Goal: Information Seeking & Learning: Learn about a topic

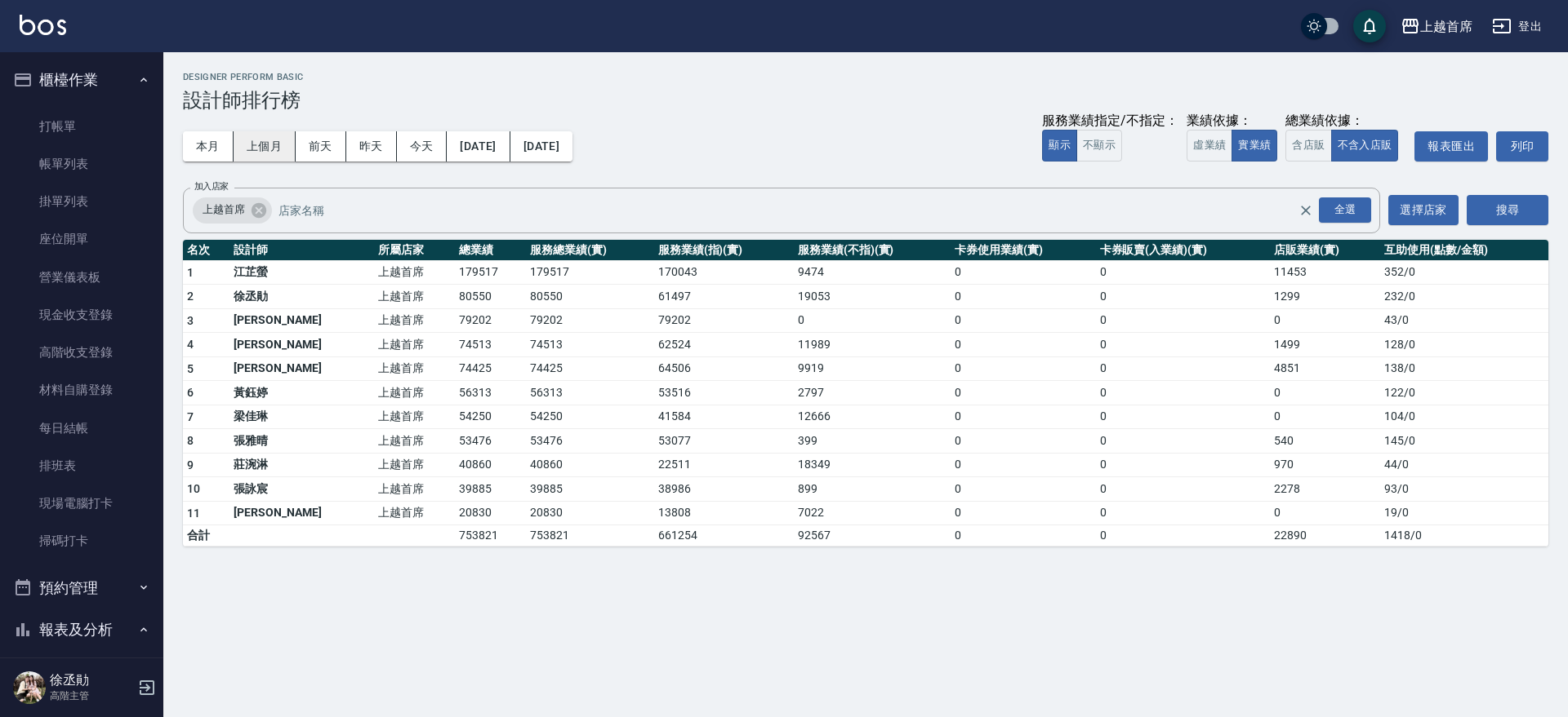
scroll to position [916, 0]
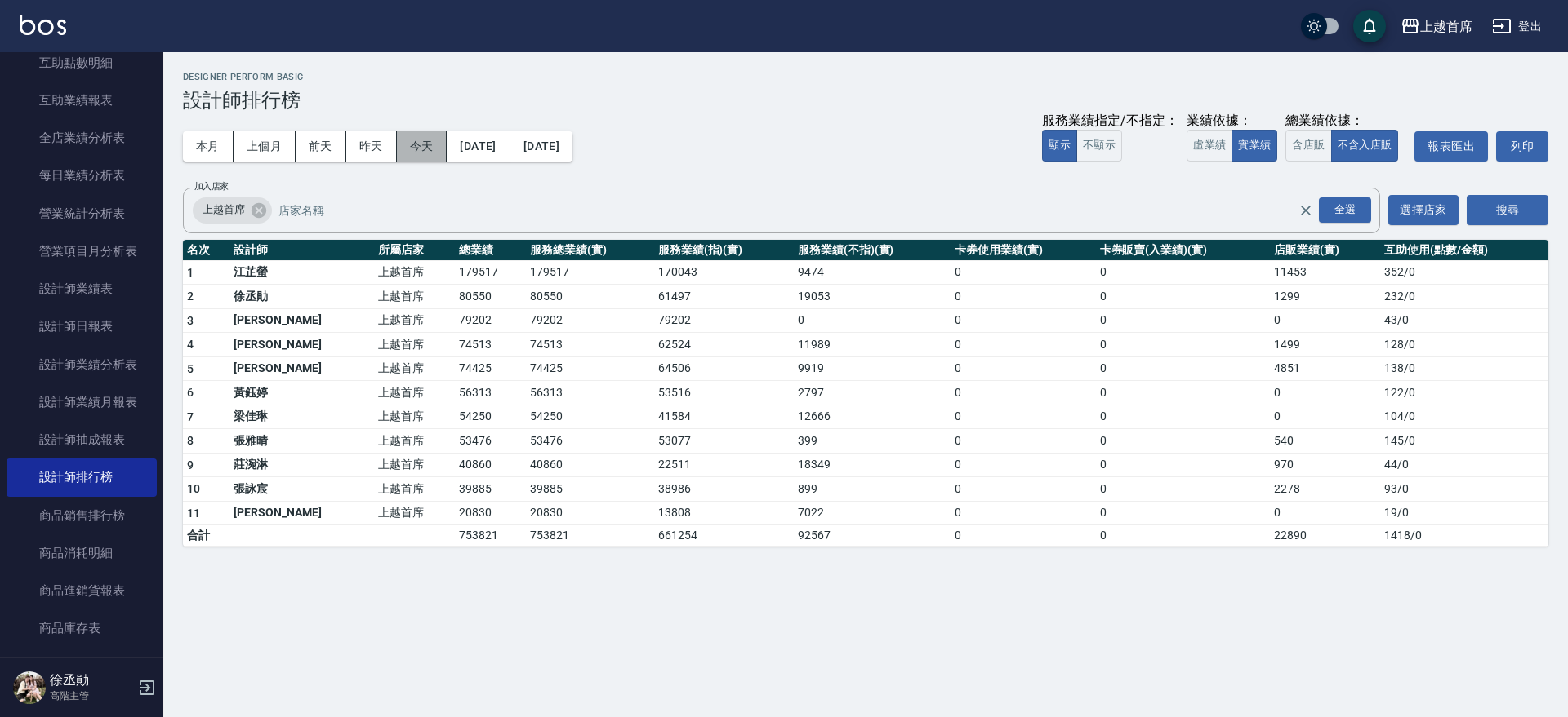
click at [412, 136] on button "今天" at bounding box center [422, 147] width 50 height 31
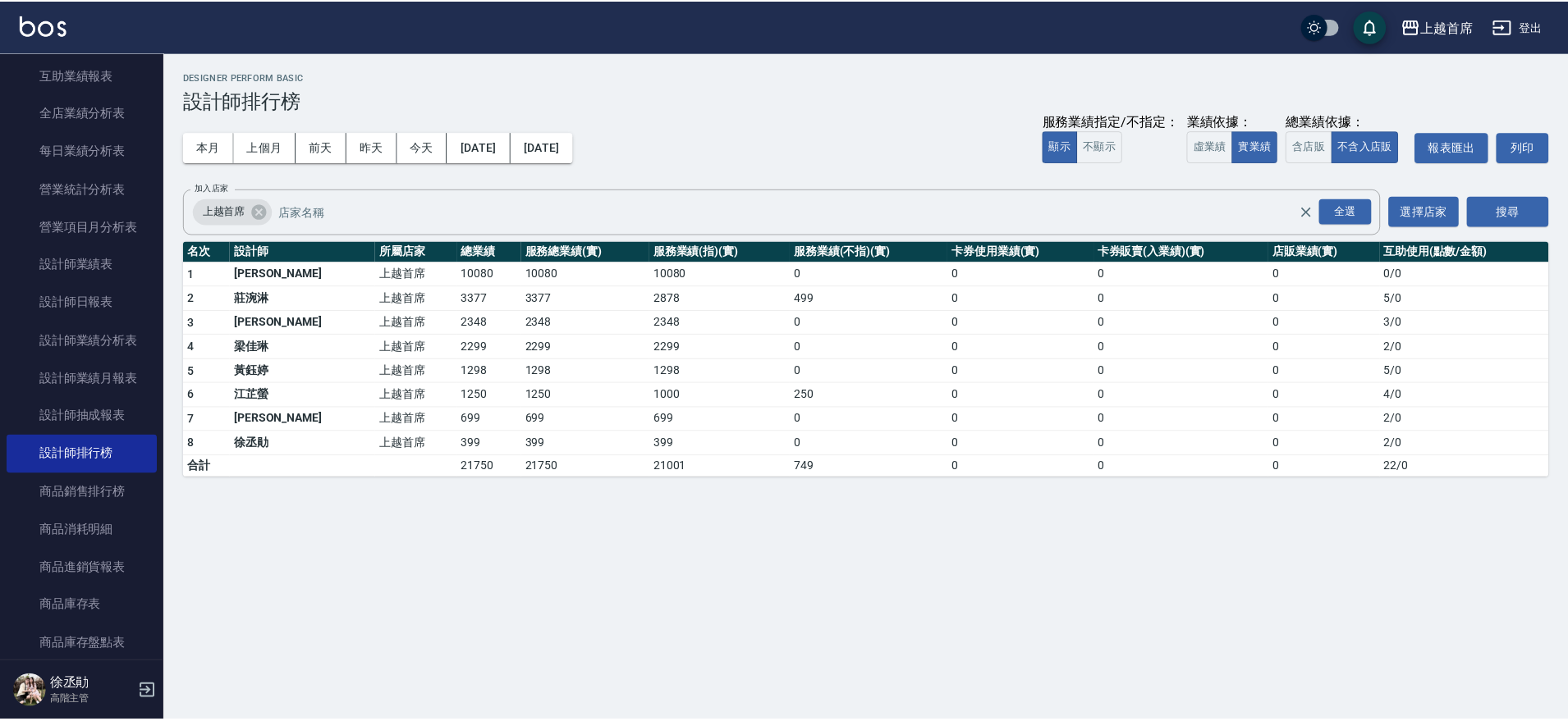
scroll to position [961, 0]
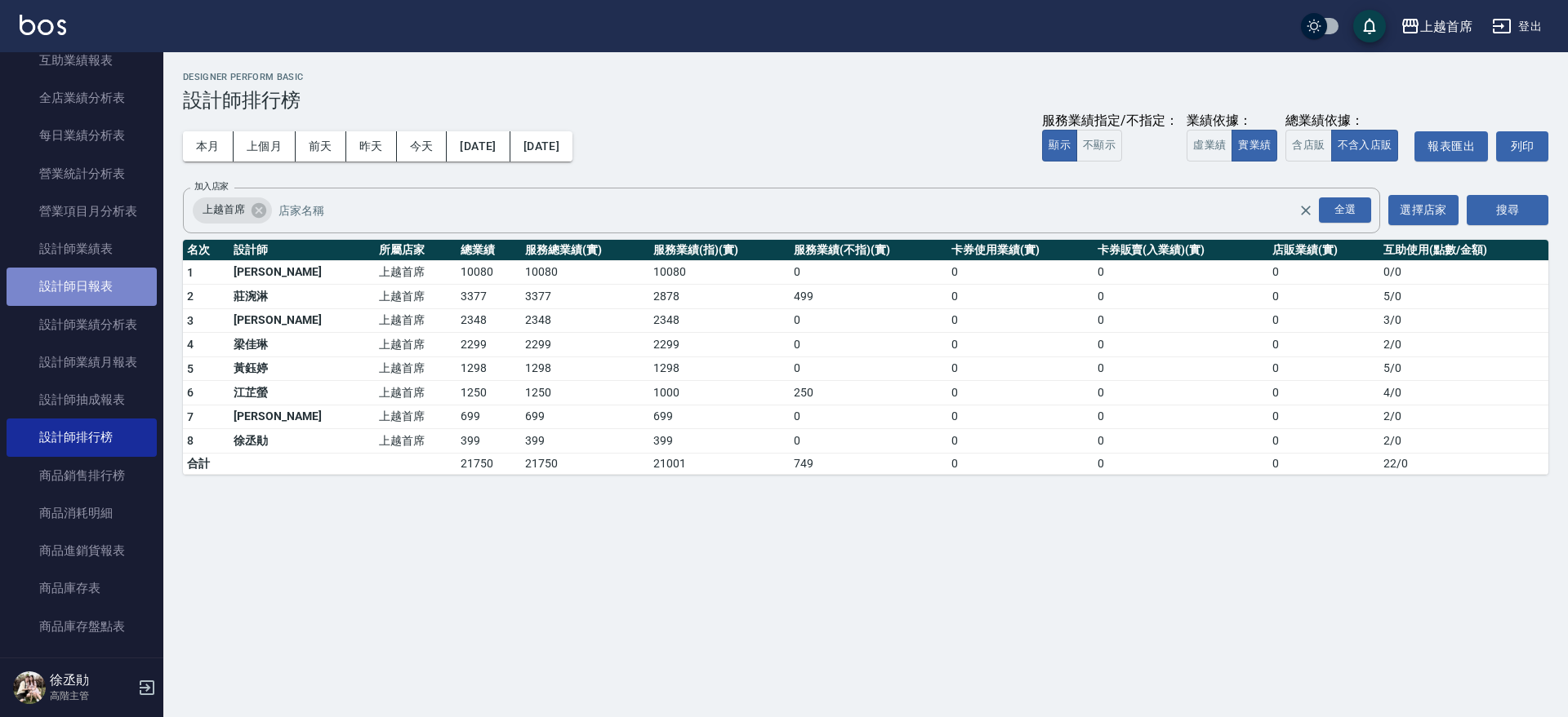
click at [133, 295] on link "設計師日報表" at bounding box center [81, 287] width 150 height 38
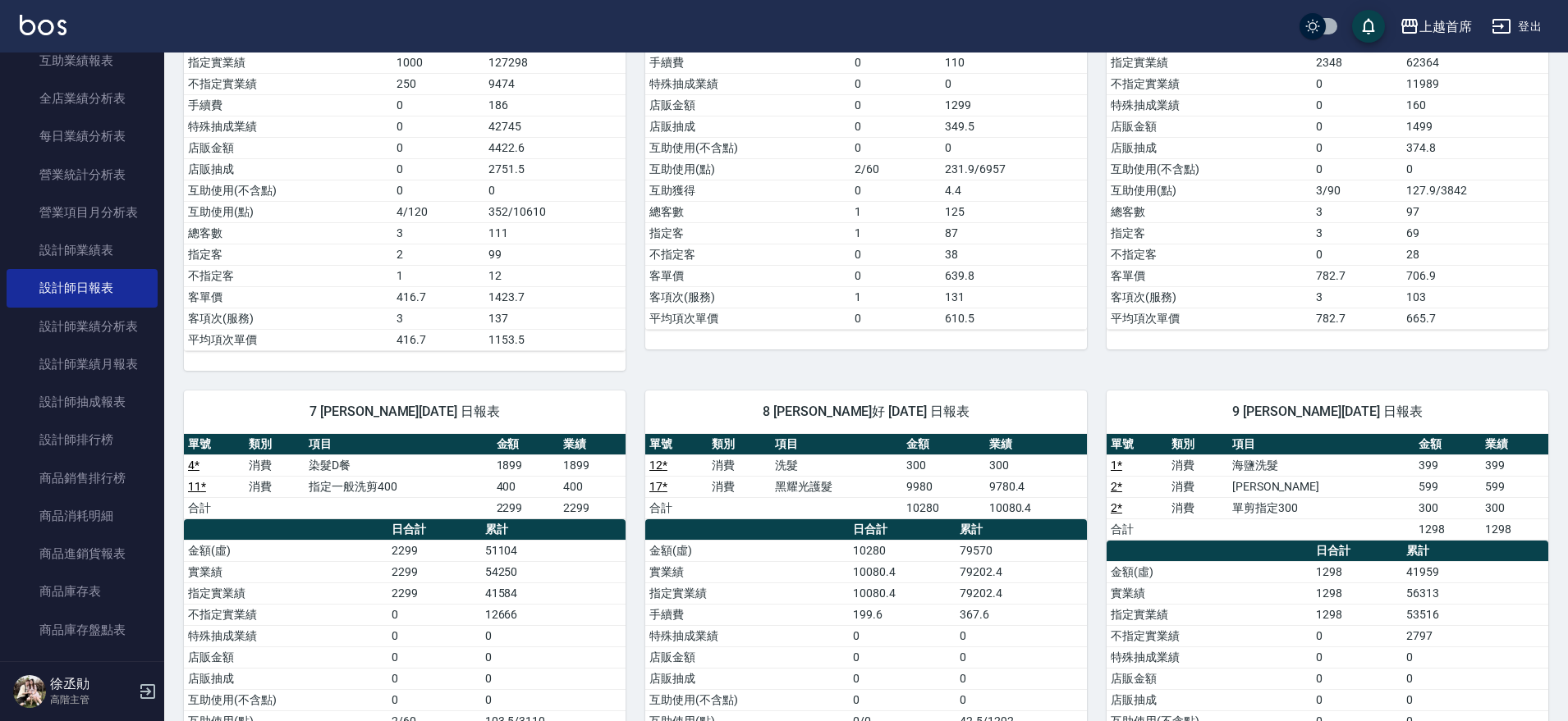
drag, startPoint x: 821, startPoint y: 421, endPoint x: 823, endPoint y: 503, distance: 82.0
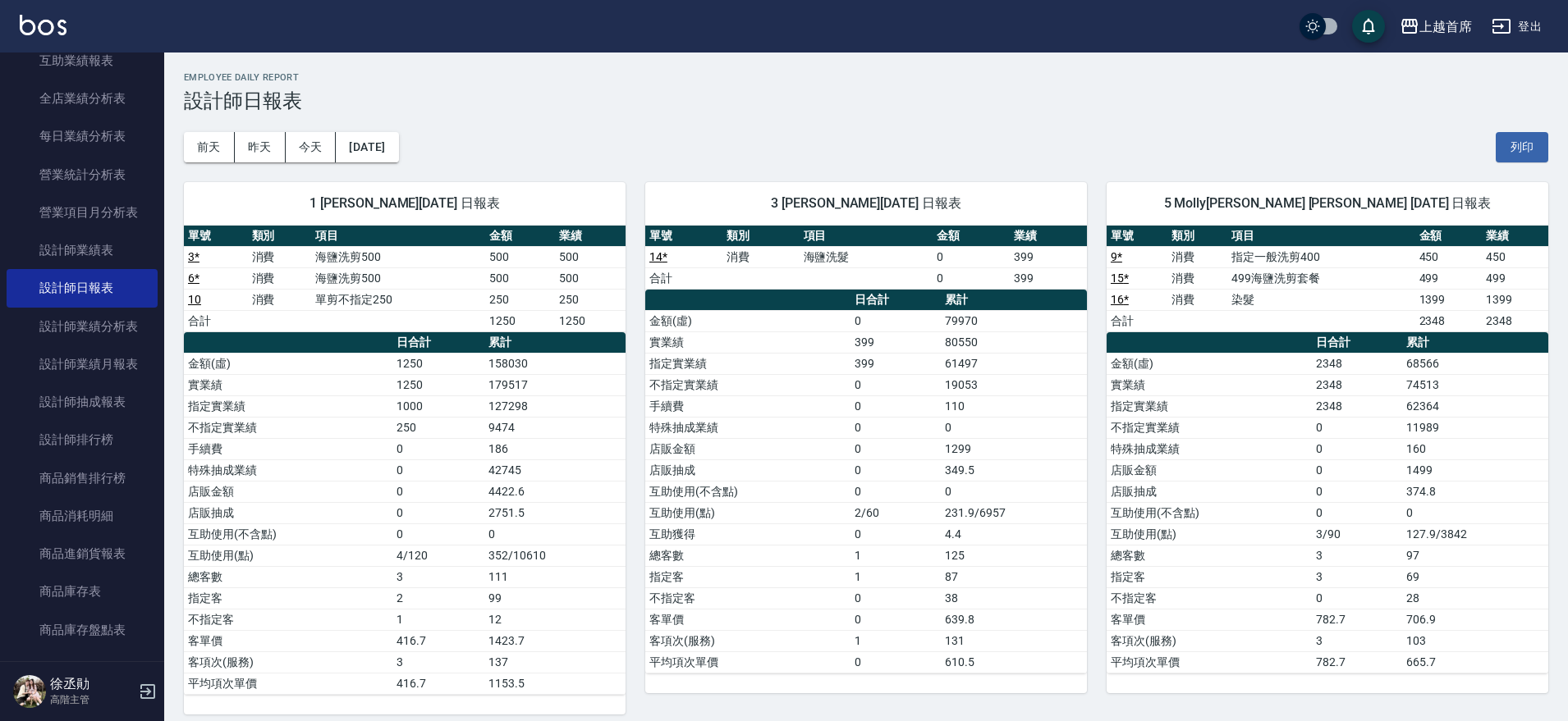
drag, startPoint x: 436, startPoint y: 459, endPoint x: 328, endPoint y: 248, distance: 237.0
click at [93, 438] on link "設計師排行榜" at bounding box center [81, 440] width 151 height 38
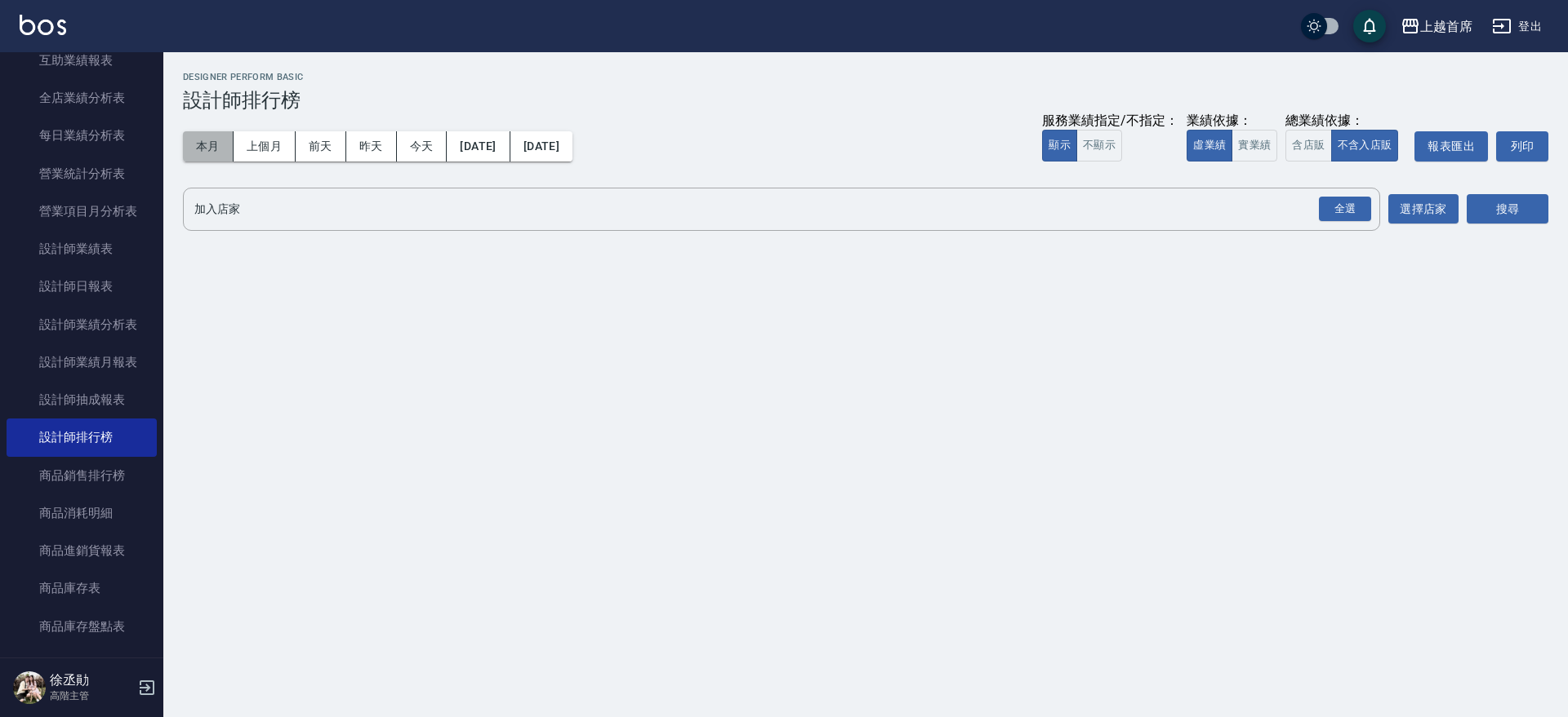
click at [202, 151] on button "本月" at bounding box center [208, 147] width 50 height 31
click at [1248, 154] on button "實業績" at bounding box center [1254, 145] width 46 height 31
click at [1333, 199] on div "全選" at bounding box center [1345, 210] width 52 height 25
click at [1437, 200] on button "選擇店家" at bounding box center [1423, 211] width 70 height 31
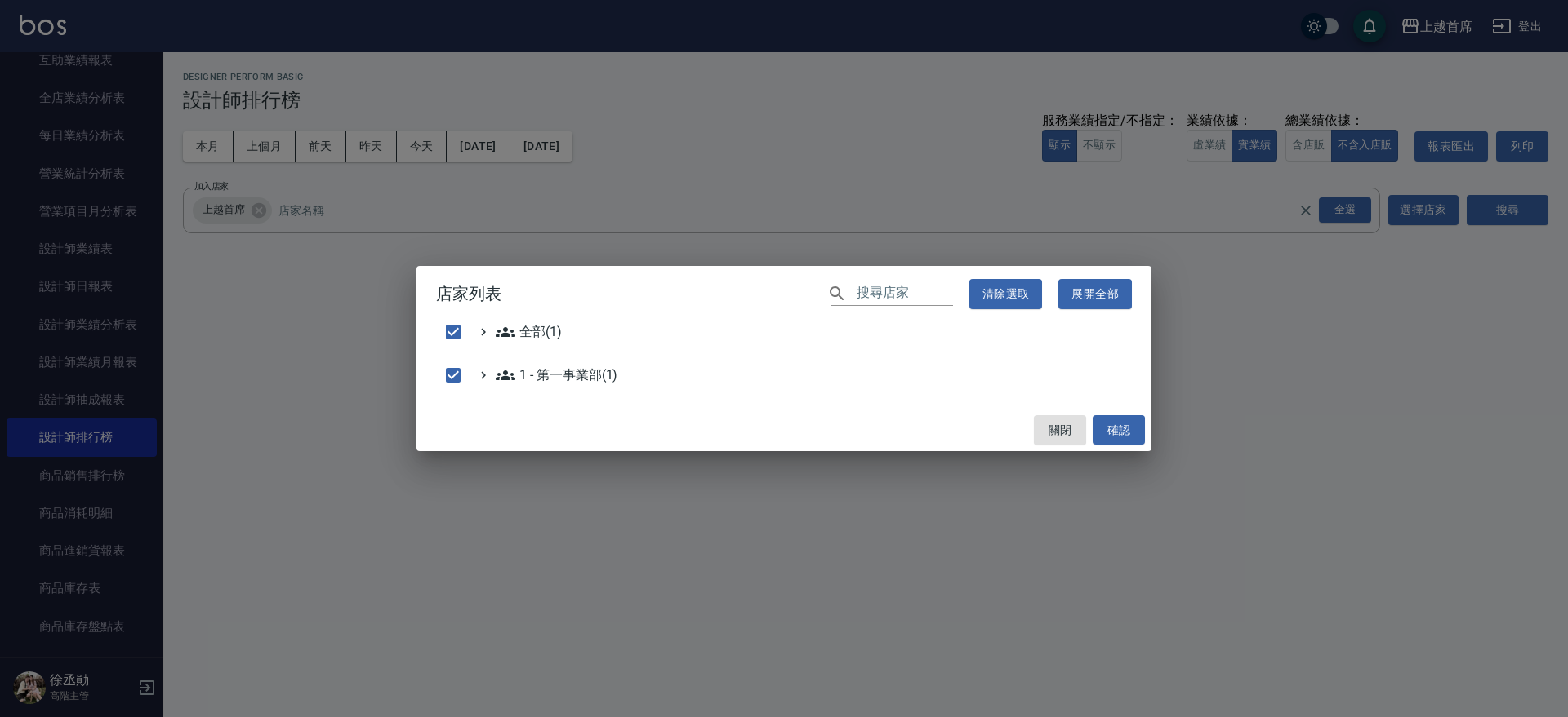
click at [1497, 204] on div "店家列表 ​ 清除選取 展開全部 全部(1) 1 - 第一事業部(1) 關閉 確認" at bounding box center [784, 358] width 1568 height 717
checkbox input "false"
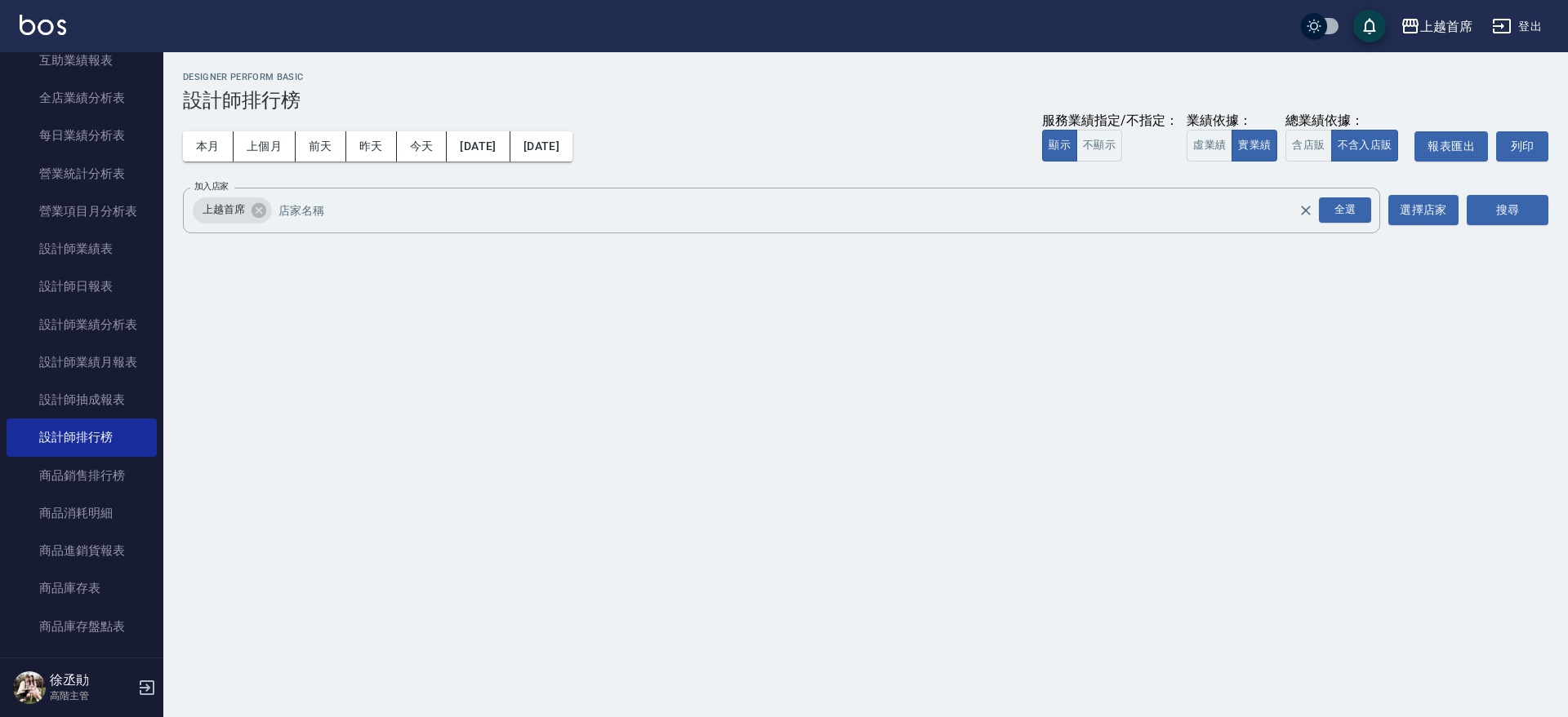
click at [1497, 204] on div "店家列表 ​ 清除選取 展開全部 全部(1) 1 - 第一事業部(1) 關閉 確認" at bounding box center [784, 358] width 1568 height 717
click at [1497, 204] on button "搜尋" at bounding box center [1507, 211] width 82 height 31
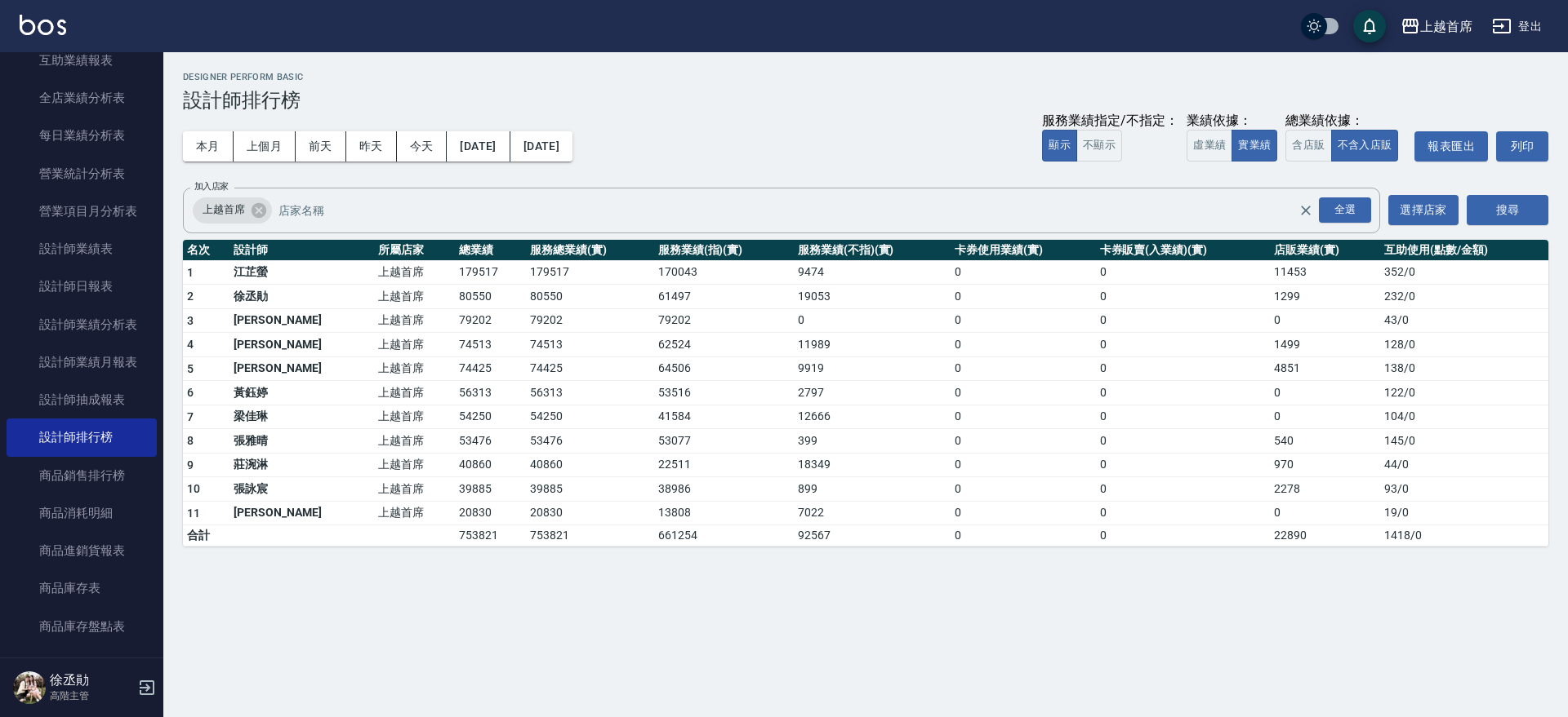
click at [1497, 204] on button "搜尋" at bounding box center [1507, 211] width 82 height 31
click at [271, 142] on button "上個月" at bounding box center [264, 147] width 62 height 31
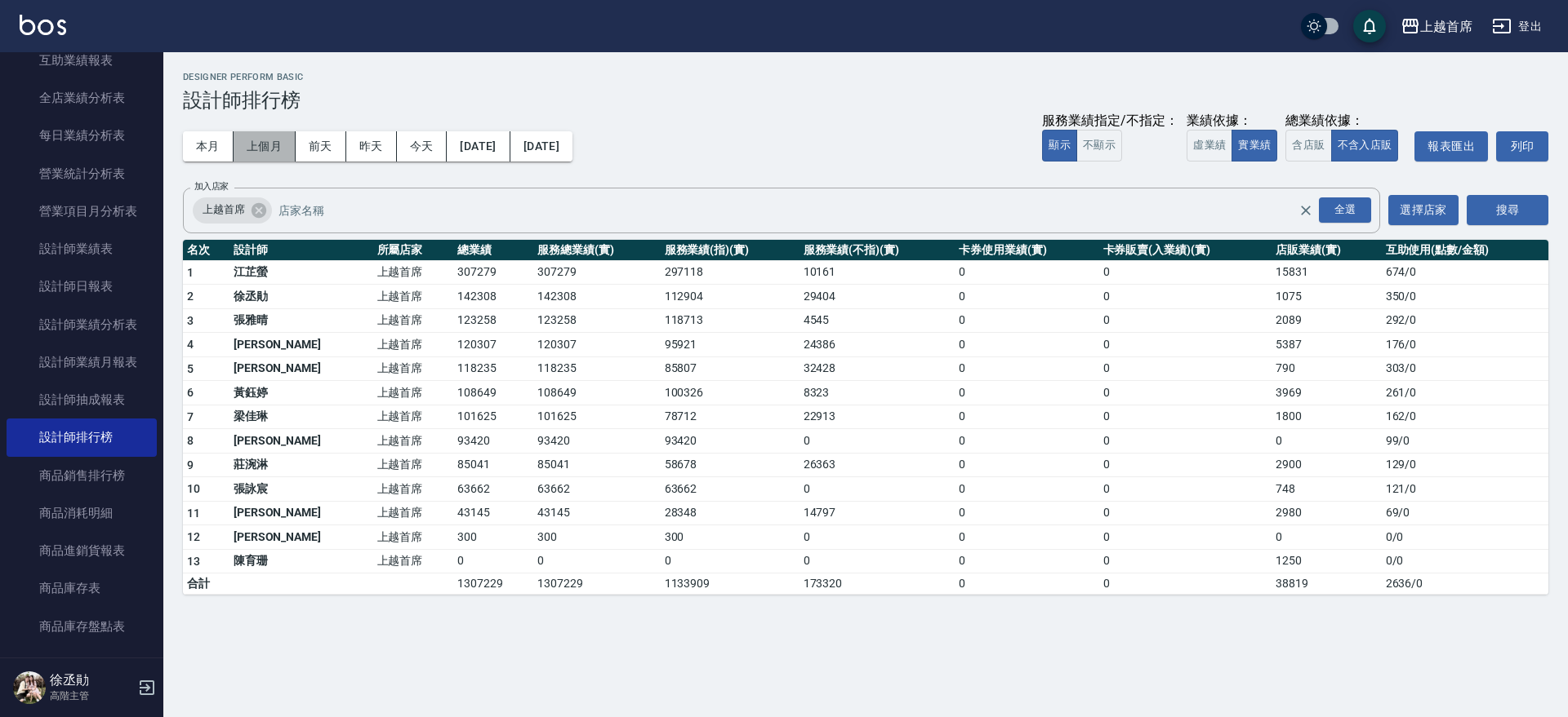
click at [240, 148] on button "上個月" at bounding box center [264, 147] width 62 height 31
click at [205, 145] on button "本月" at bounding box center [208, 147] width 50 height 31
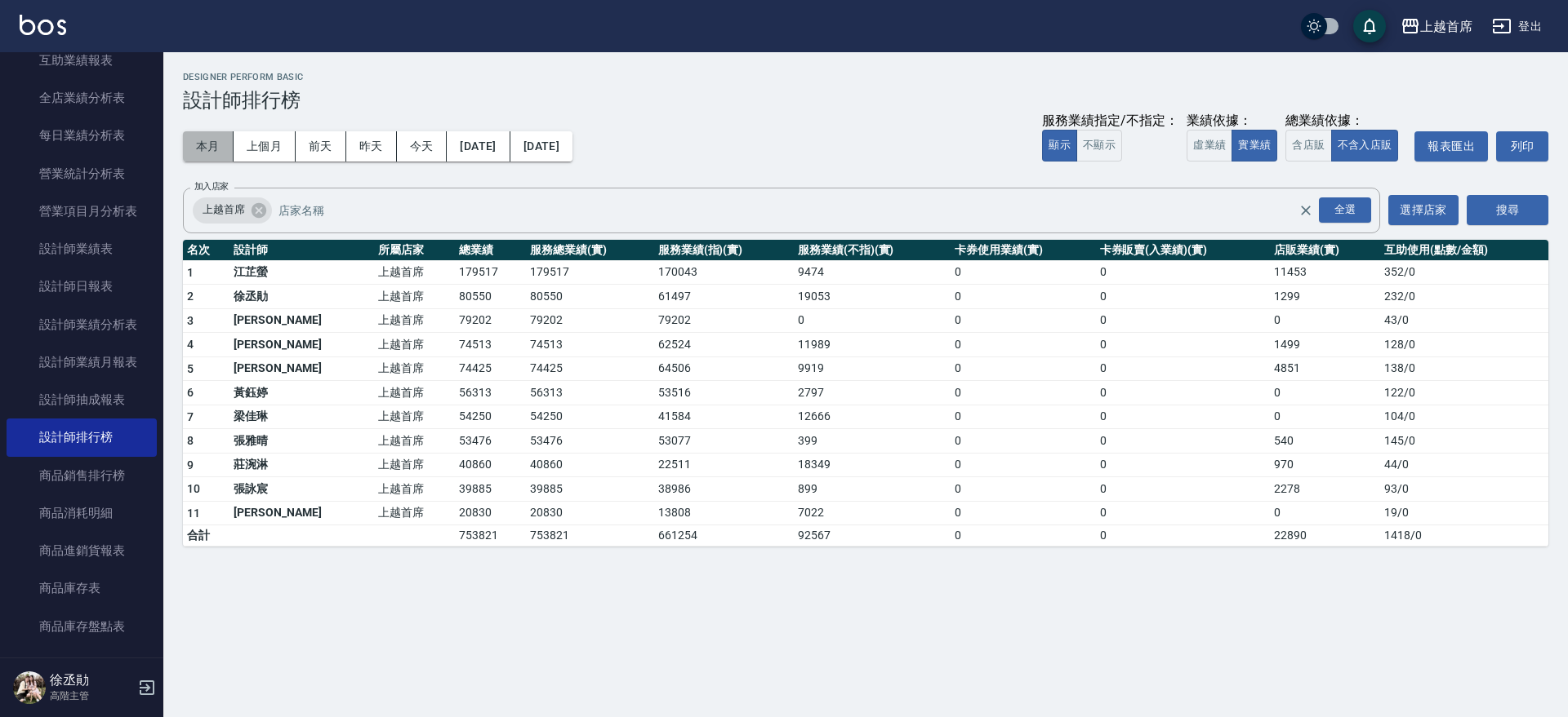
click at [200, 140] on button "本月" at bounding box center [208, 147] width 50 height 31
click at [279, 144] on button "上個月" at bounding box center [264, 147] width 62 height 31
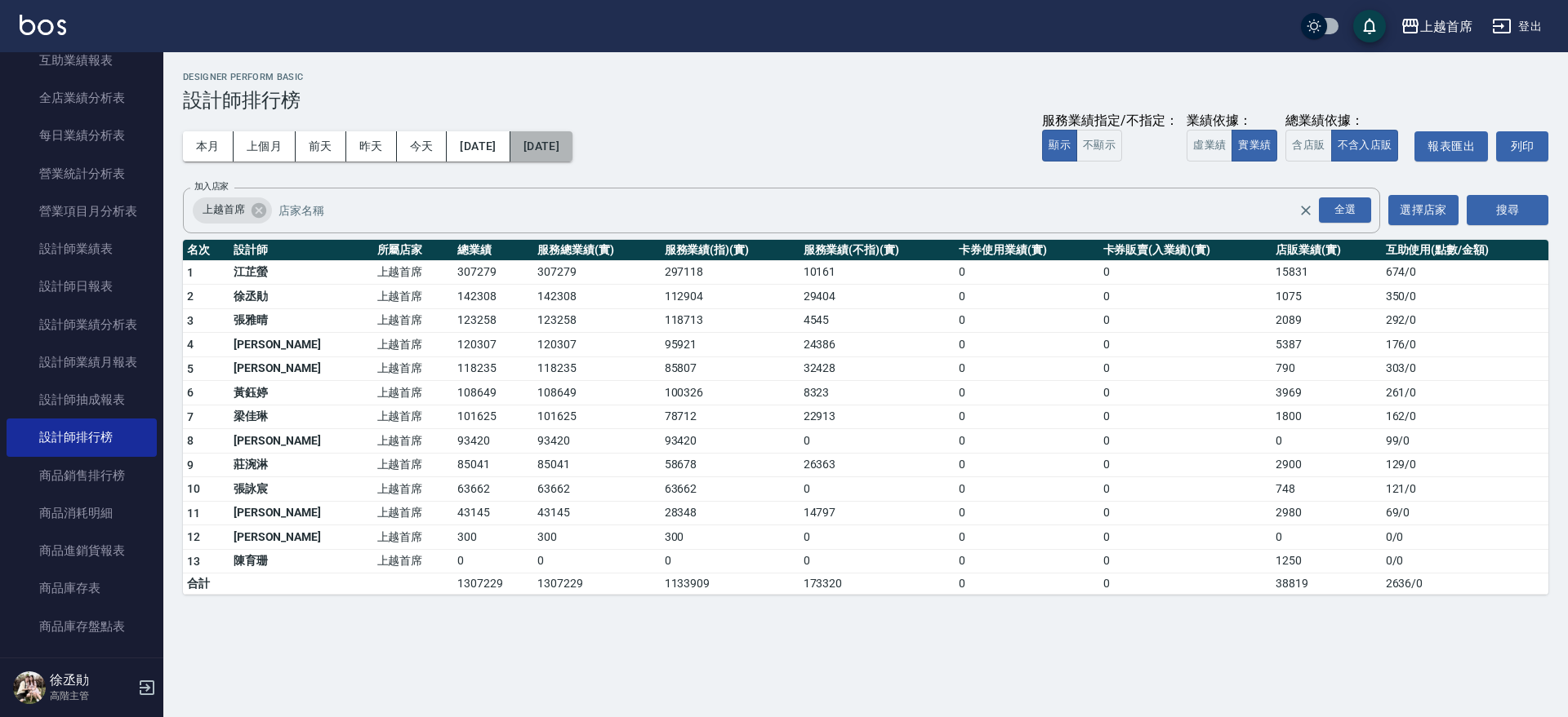
click at [572, 145] on button "[DATE]" at bounding box center [541, 147] width 62 height 31
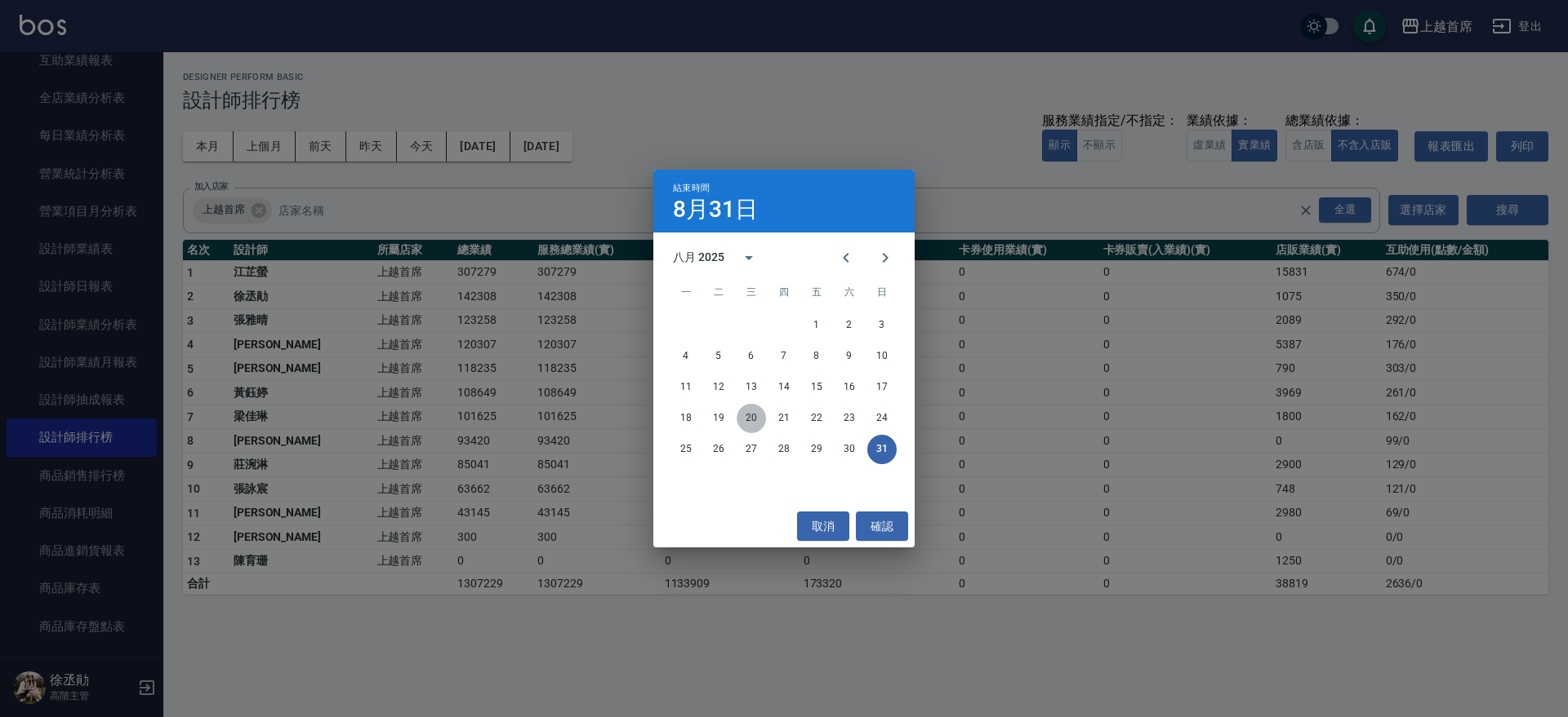
click at [743, 415] on button "20" at bounding box center [751, 418] width 30 height 30
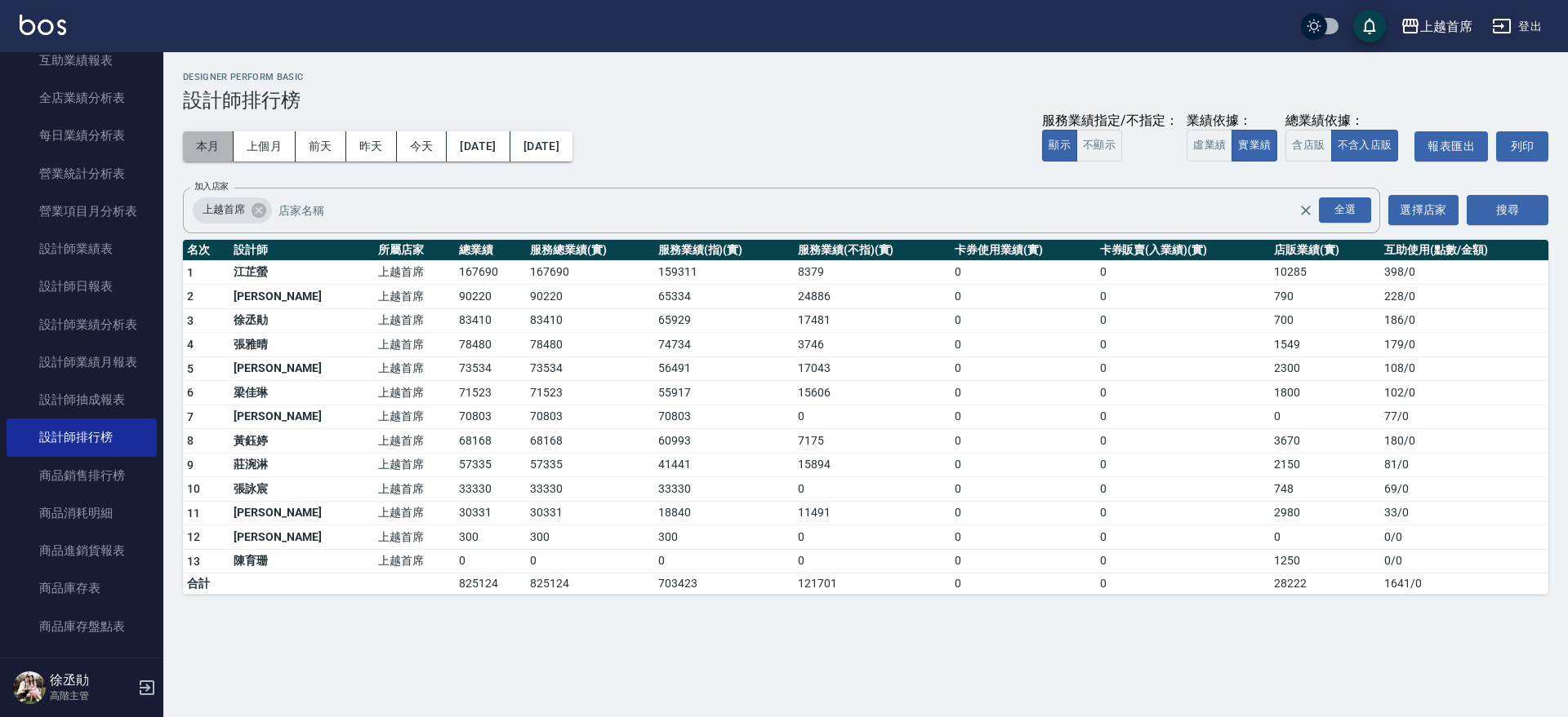
click at [207, 144] on button "本月" at bounding box center [208, 147] width 50 height 31
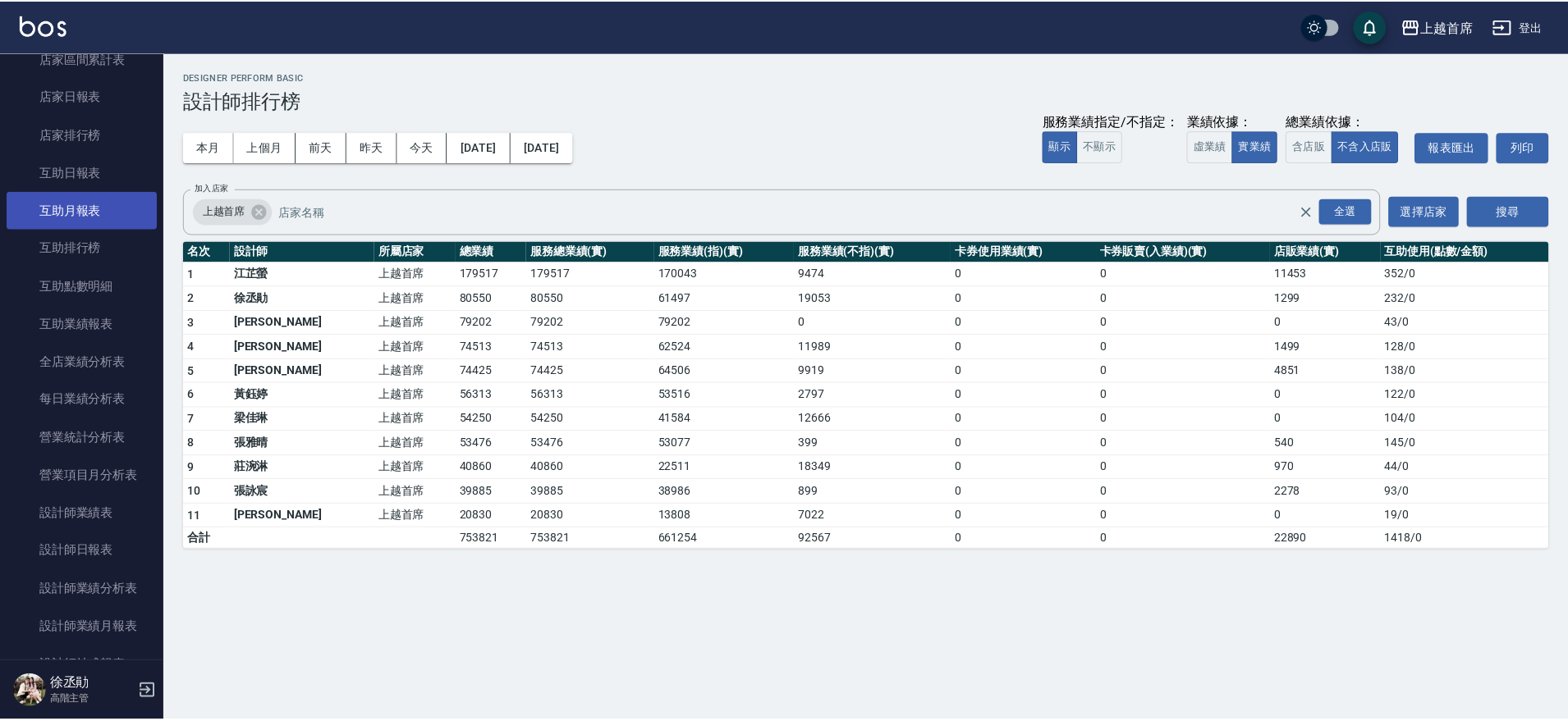
scroll to position [687, 0]
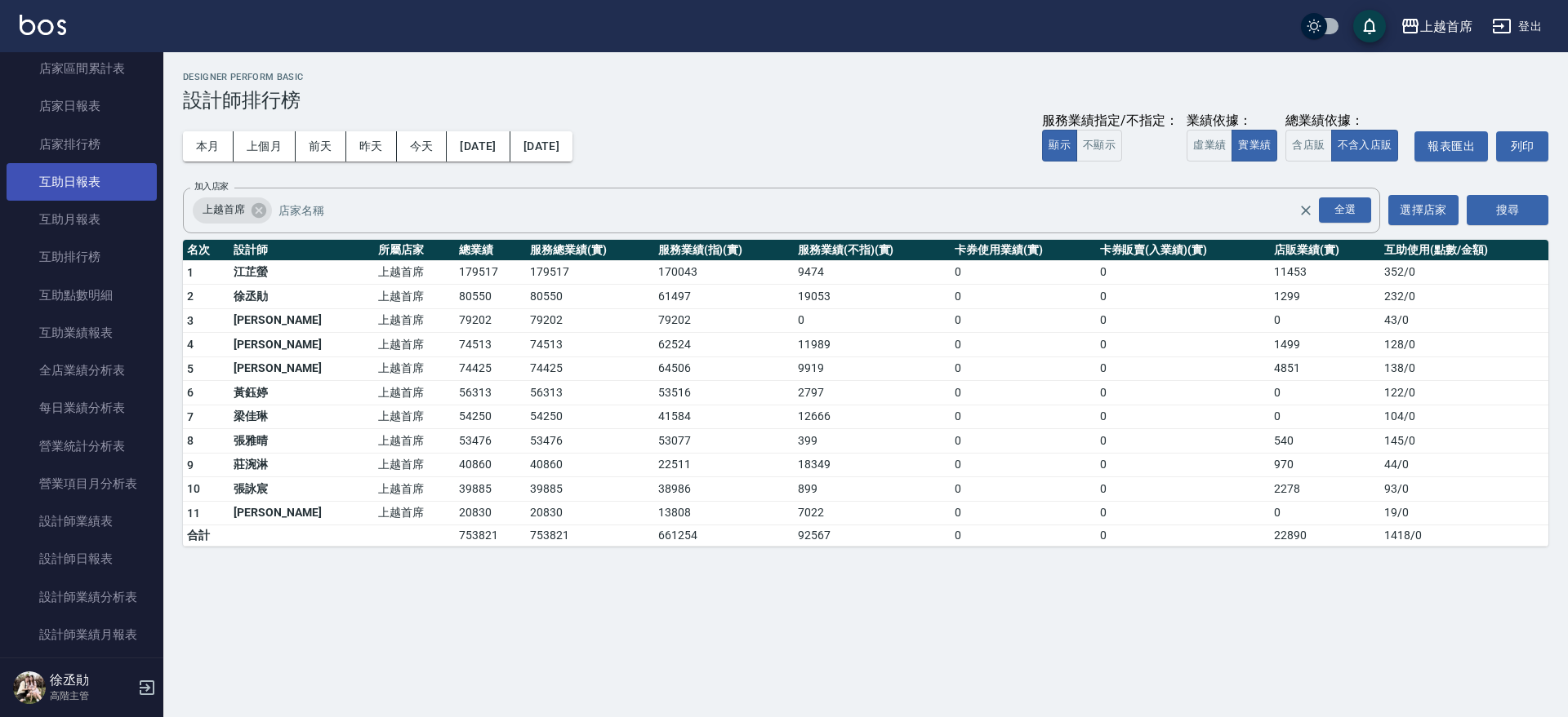
click at [131, 186] on link "互助日報表" at bounding box center [81, 182] width 150 height 38
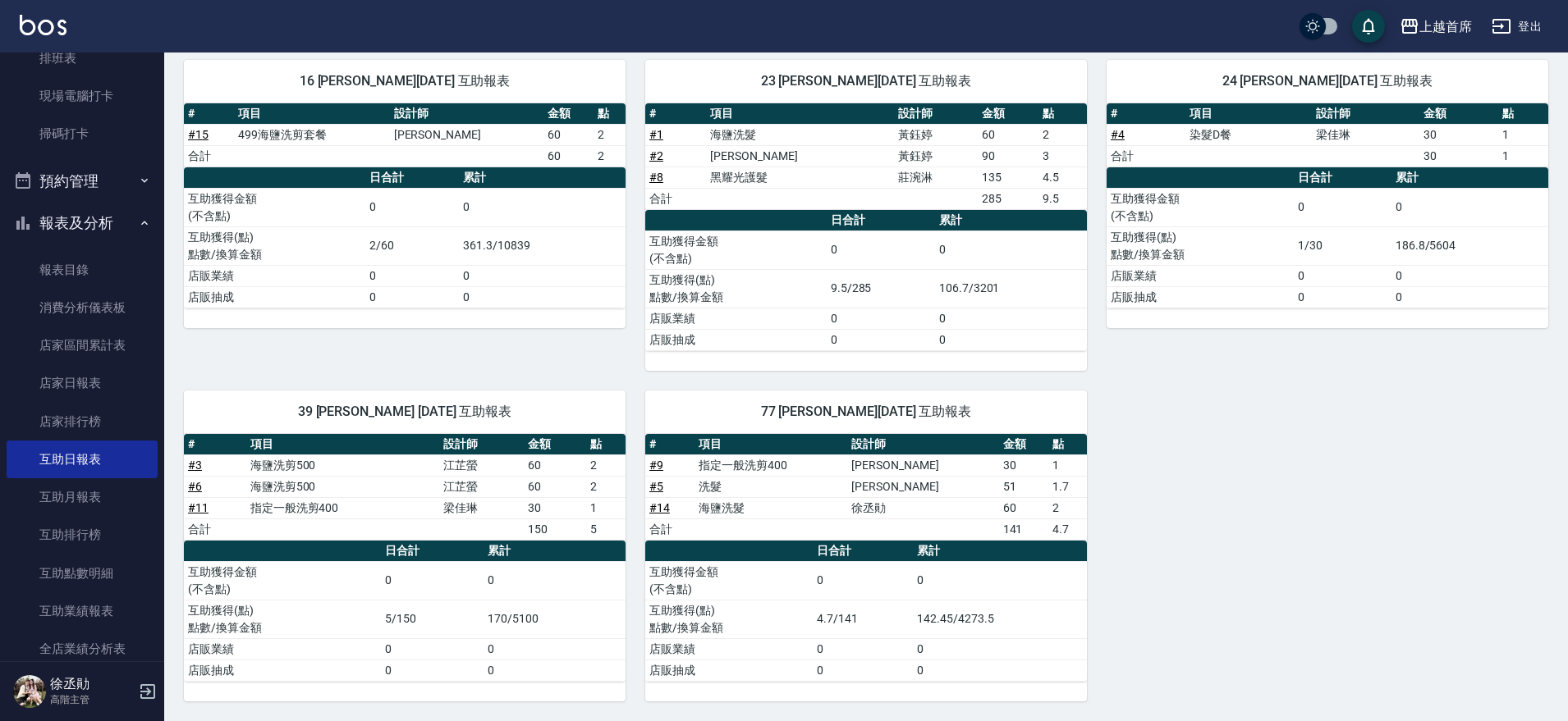
scroll to position [280, 0]
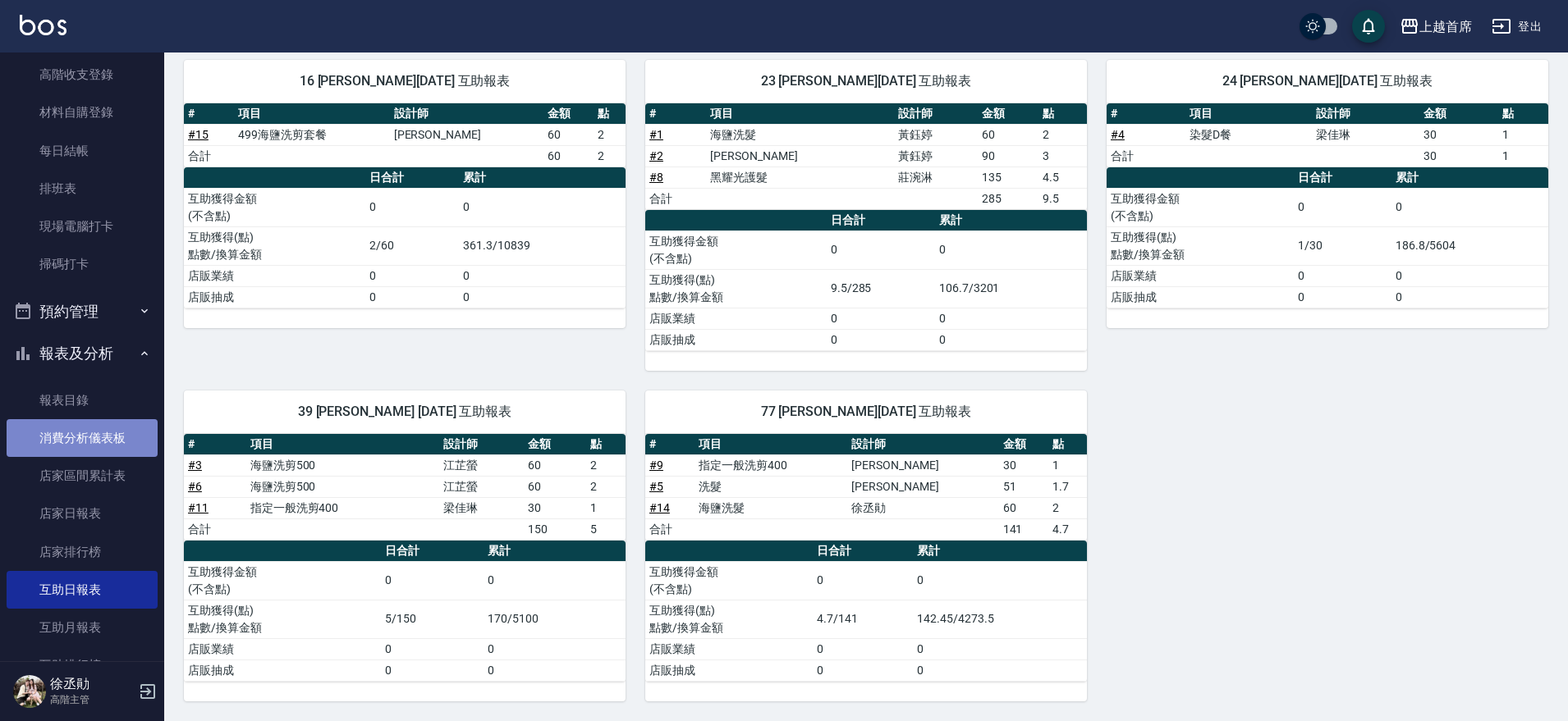
click at [101, 432] on link "消費分析儀表板" at bounding box center [81, 439] width 151 height 38
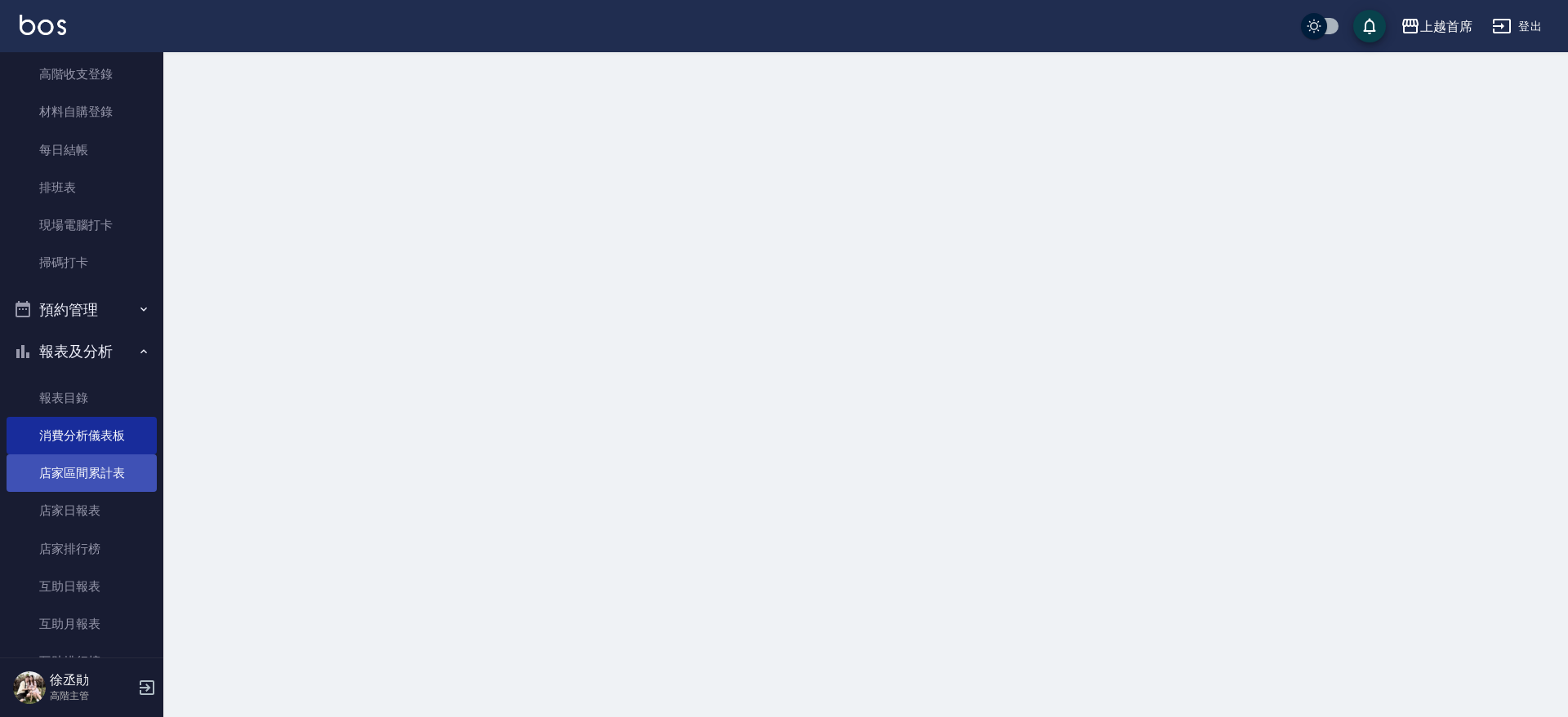
click at [95, 471] on link "店家區間累計表" at bounding box center [81, 473] width 150 height 38
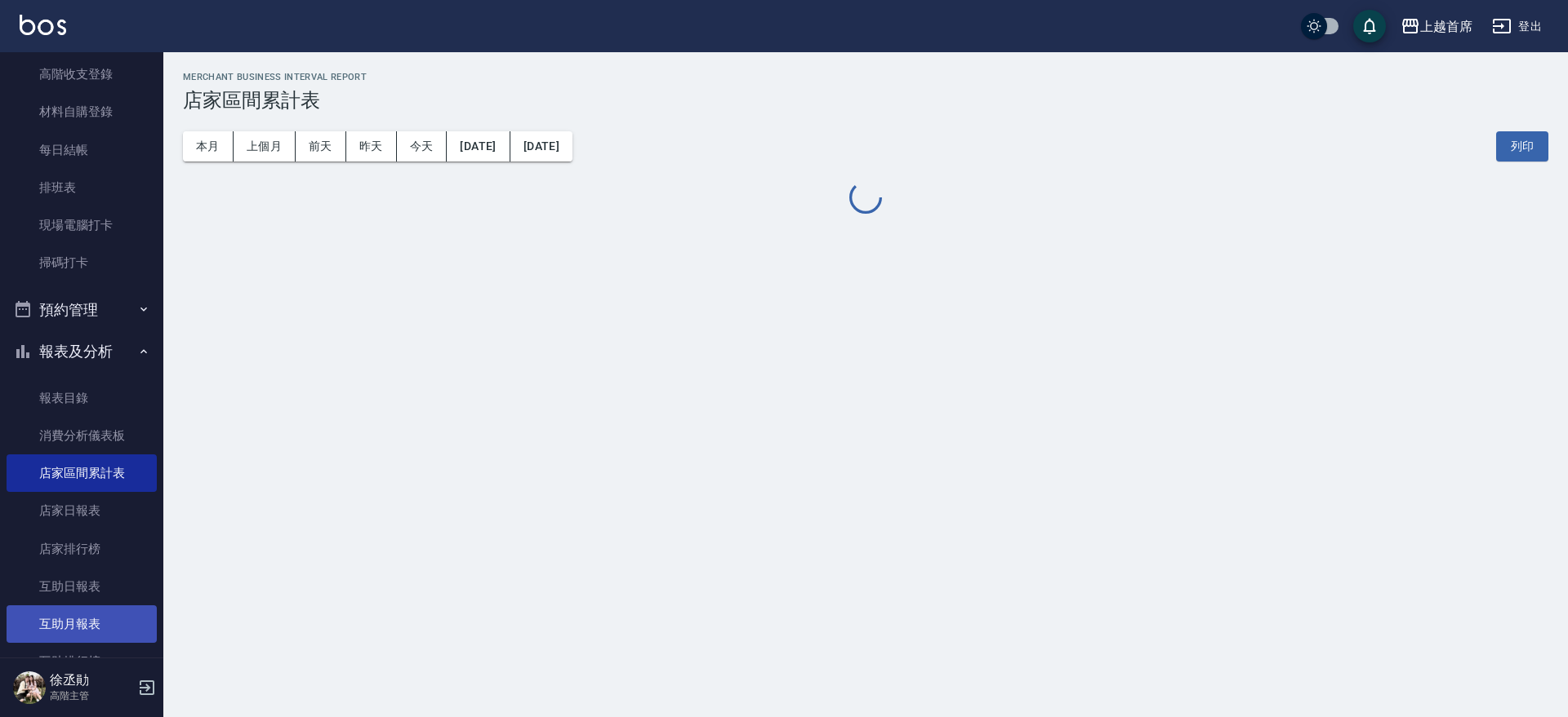
click at [74, 611] on link "互助月報表" at bounding box center [81, 624] width 150 height 38
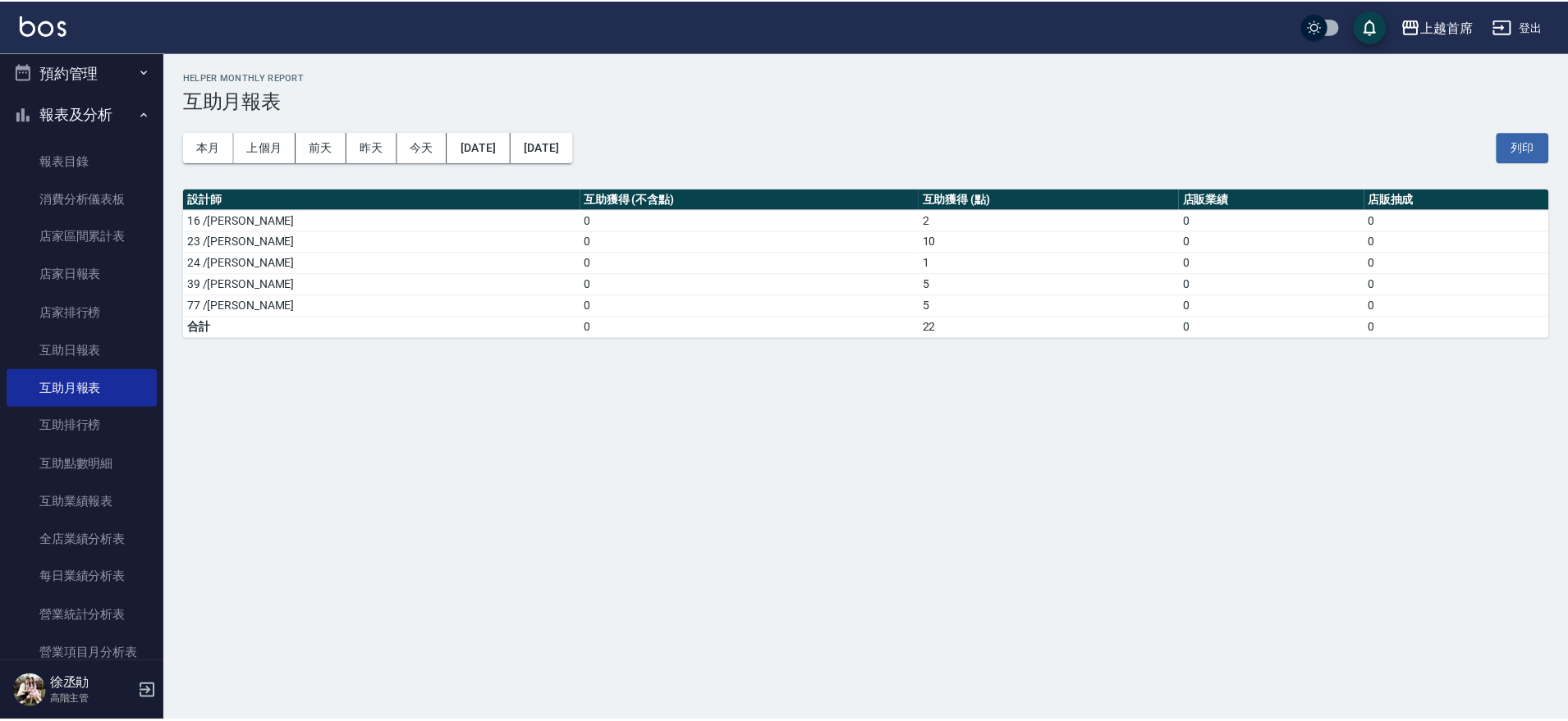
scroll to position [523, 0]
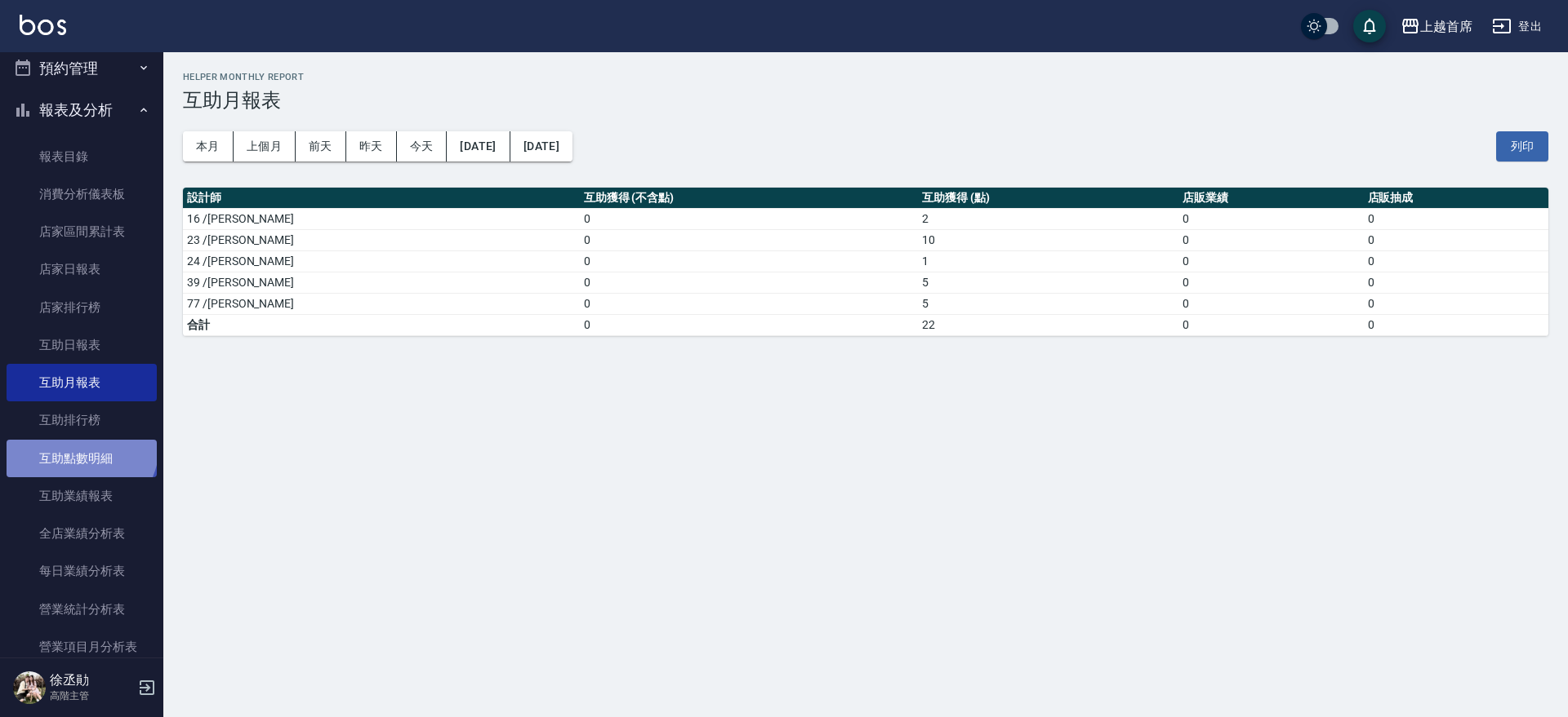
click at [79, 444] on link "互助點數明細" at bounding box center [81, 459] width 150 height 38
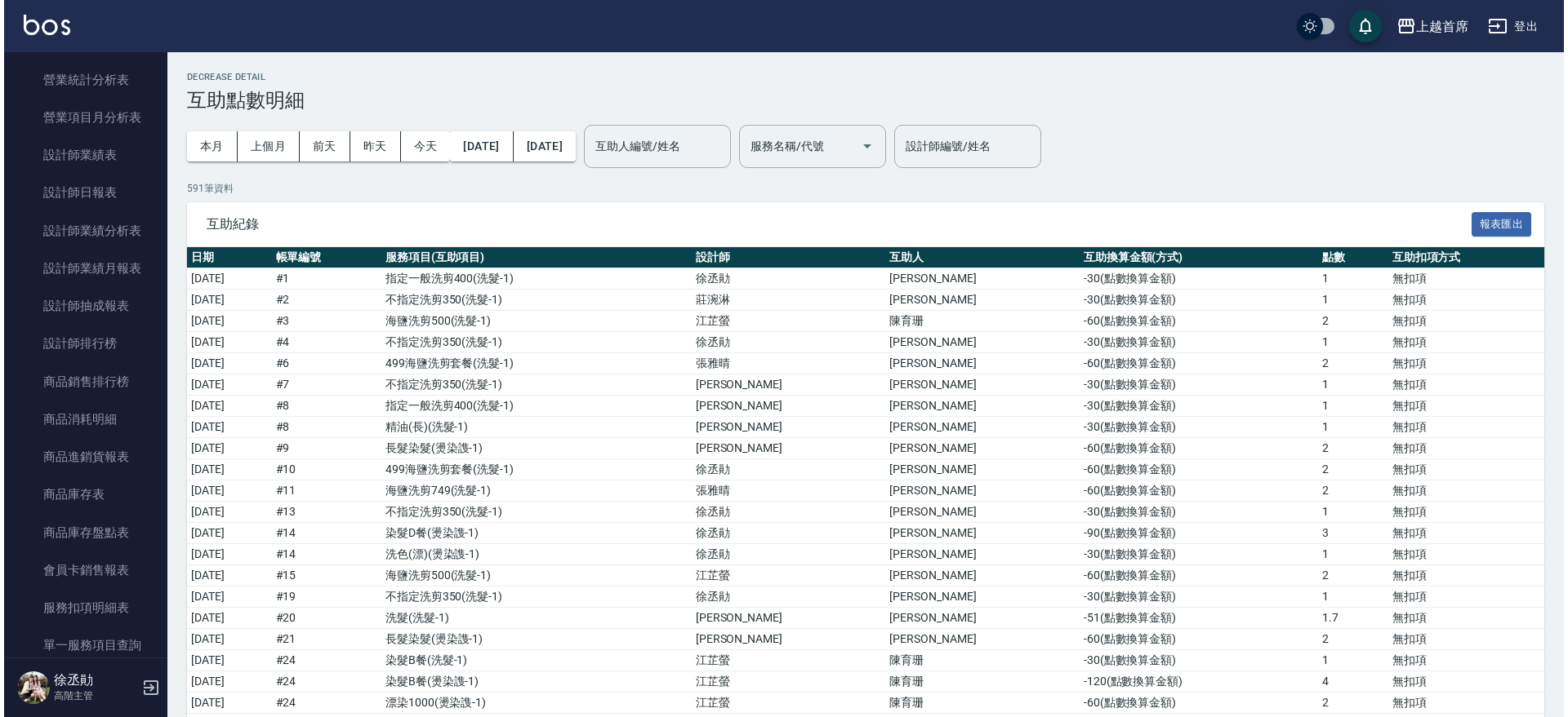
scroll to position [1020, 0]
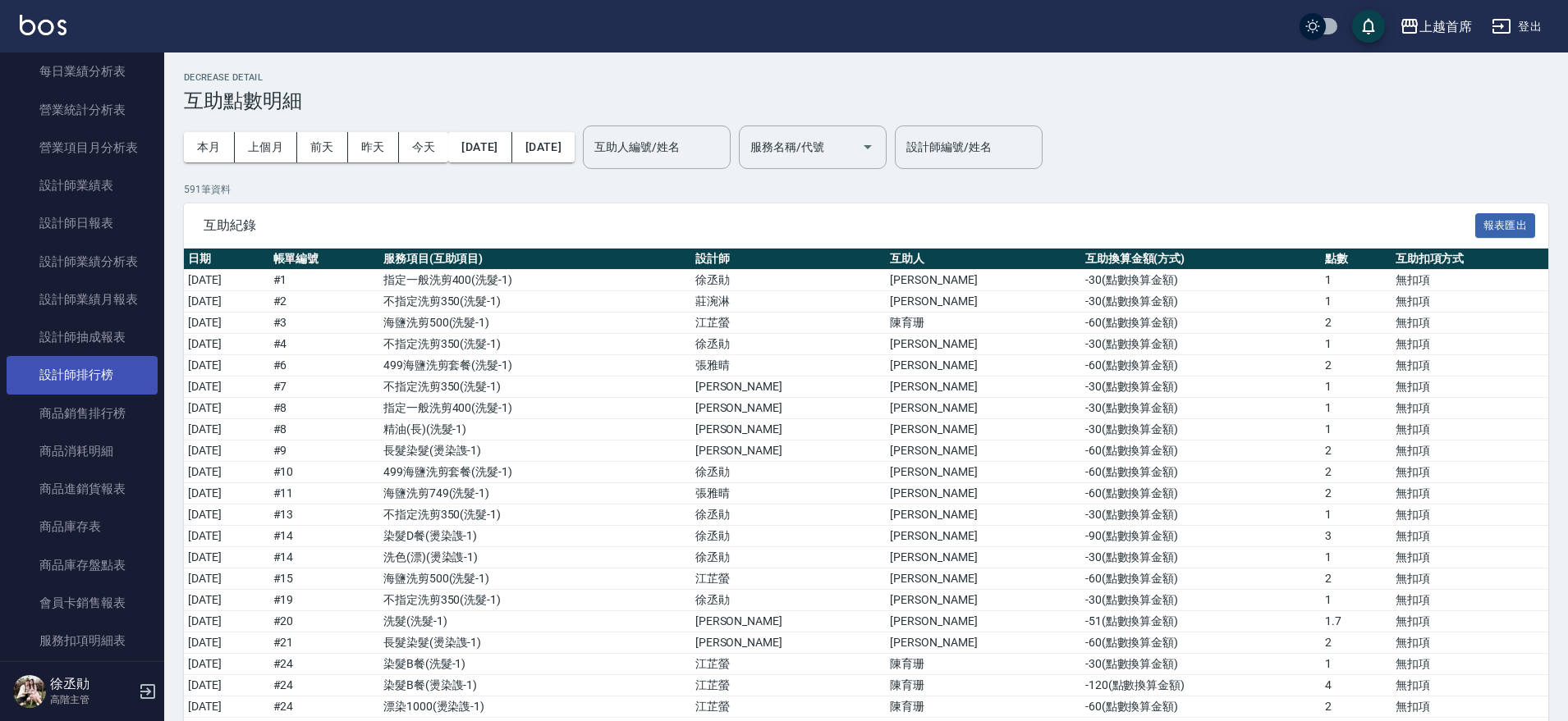
click at [141, 375] on link "設計師排行榜" at bounding box center [81, 375] width 151 height 38
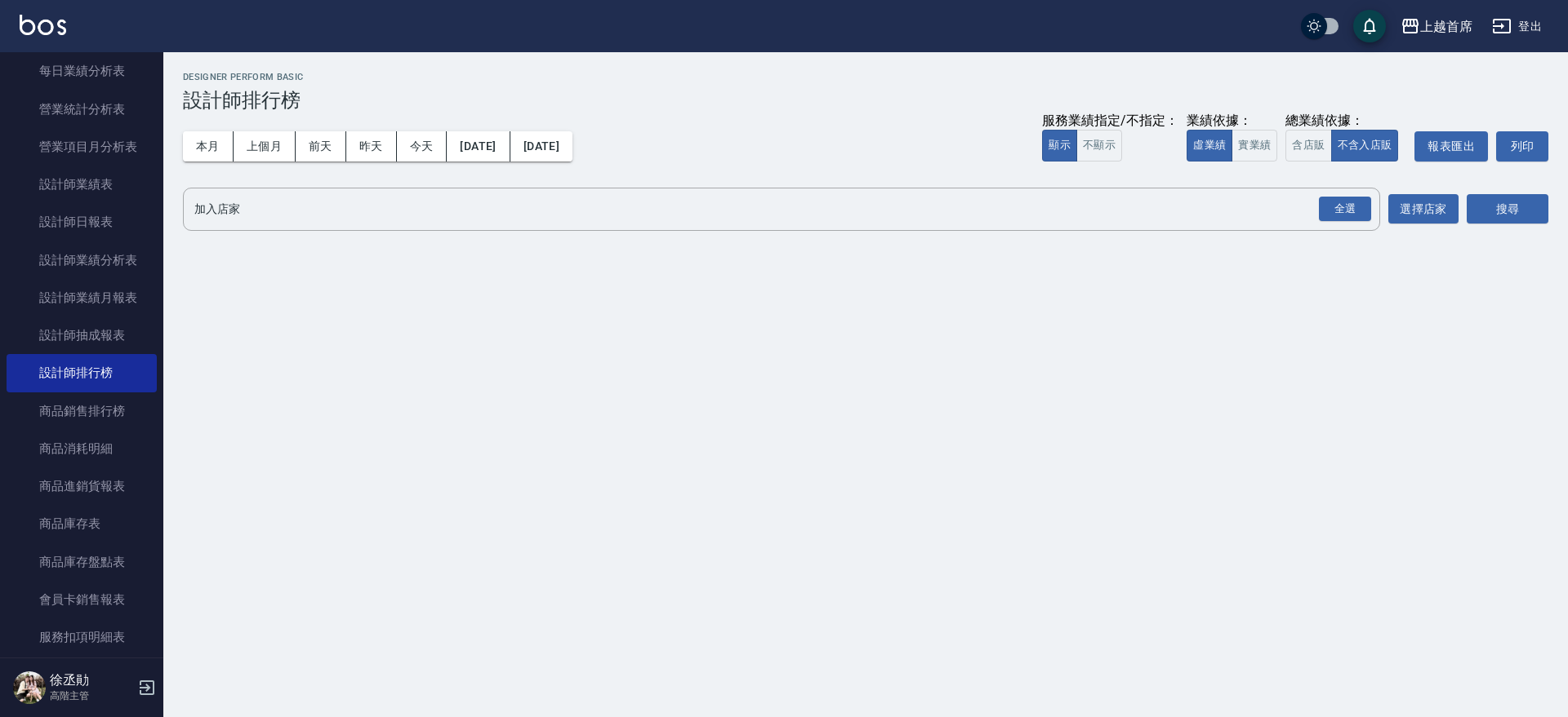
drag, startPoint x: 151, startPoint y: 339, endPoint x: 158, endPoint y: 317, distance: 23.1
click at [158, 317] on nav "櫃檯作業 打帳單 帳單列表 掛單列表 座位開單 營業儀表板 現金收支登錄 高階收支登錄 材料自購登錄 每日結帳 排班表 現場電腦打卡 掃碼打卡 預約管理 預約…" at bounding box center [81, 354] width 163 height 605
drag, startPoint x: 151, startPoint y: 347, endPoint x: 159, endPoint y: 268, distance: 79.4
click at [159, 268] on nav "櫃檯作業 打帳單 帳單列表 掛單列表 座位開單 營業儀表板 現金收支登錄 高階收支登錄 材料自購登錄 每日結帳 排班表 現場電腦打卡 掃碼打卡 預約管理 預約…" at bounding box center [81, 354] width 163 height 605
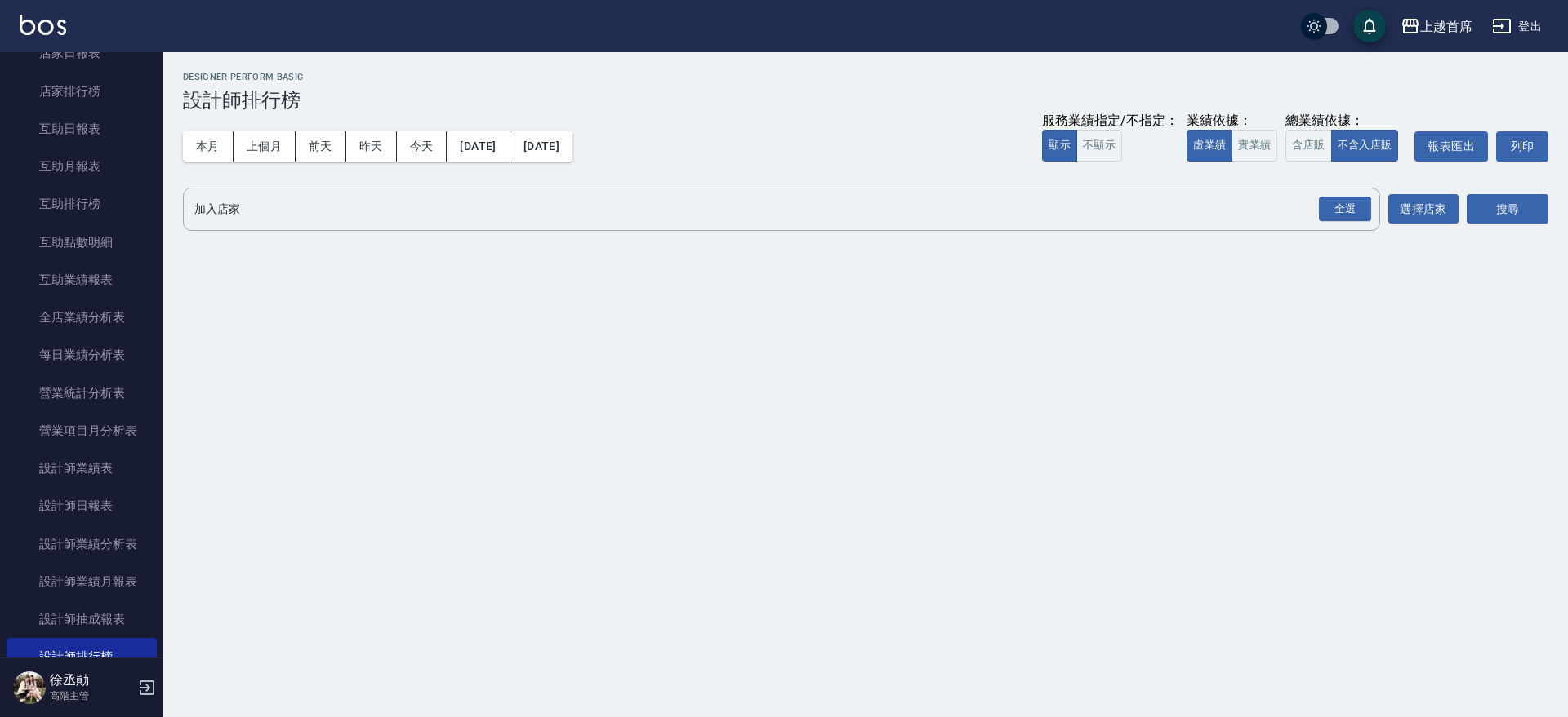
scroll to position [683, 0]
